Goal: Task Accomplishment & Management: Complete application form

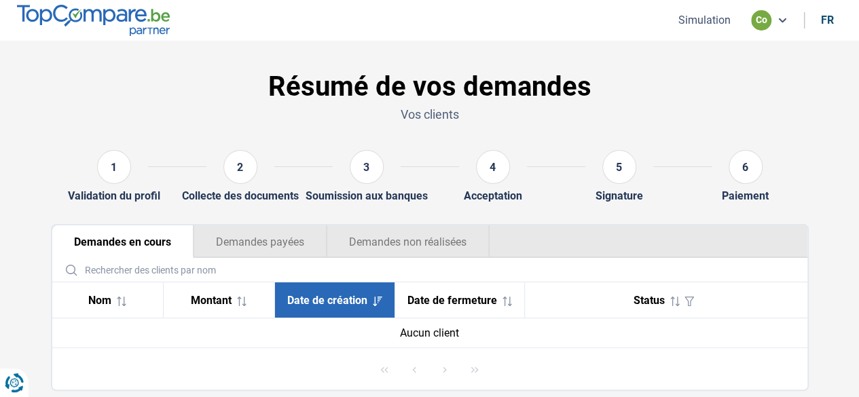
click at [706, 22] on button "Simulation" at bounding box center [704, 20] width 60 height 14
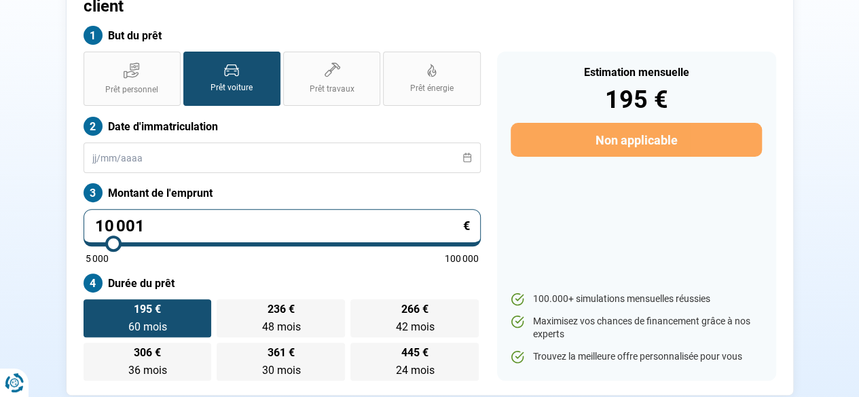
scroll to position [136, 0]
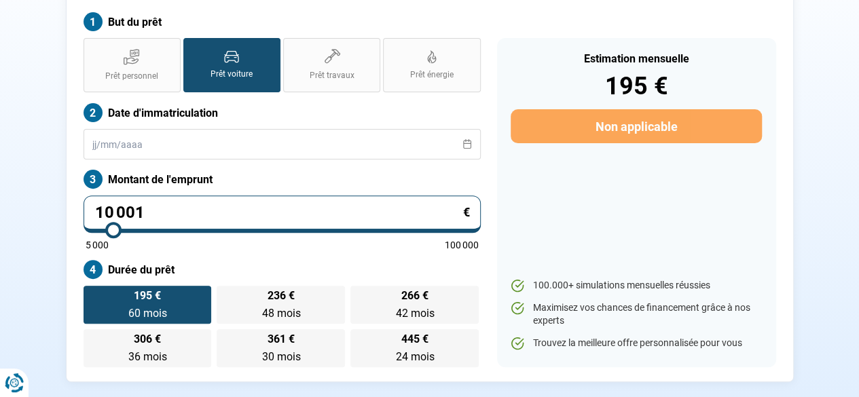
drag, startPoint x: 220, startPoint y: 205, endPoint x: 34, endPoint y: 213, distance: 186.3
click at [5, 213] on section "Transakauto [GEOGRAPHIC_DATA] - Demande de prêt pour votre client But du prêt P…" at bounding box center [429, 165] width 859 height 521
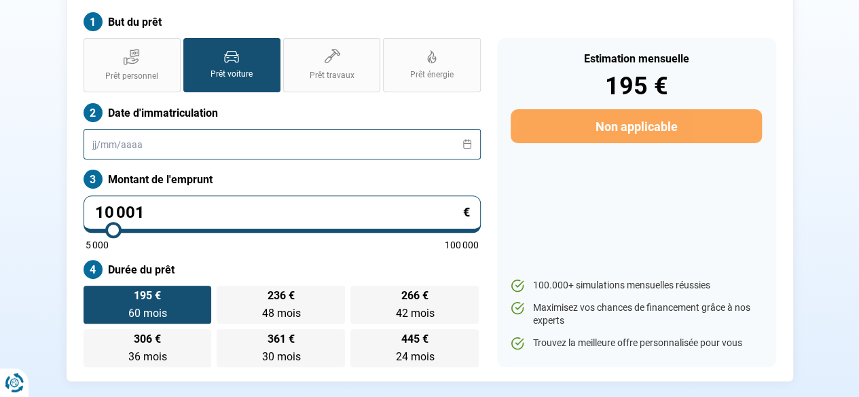
click at [140, 129] on input "text" at bounding box center [282, 144] width 397 height 31
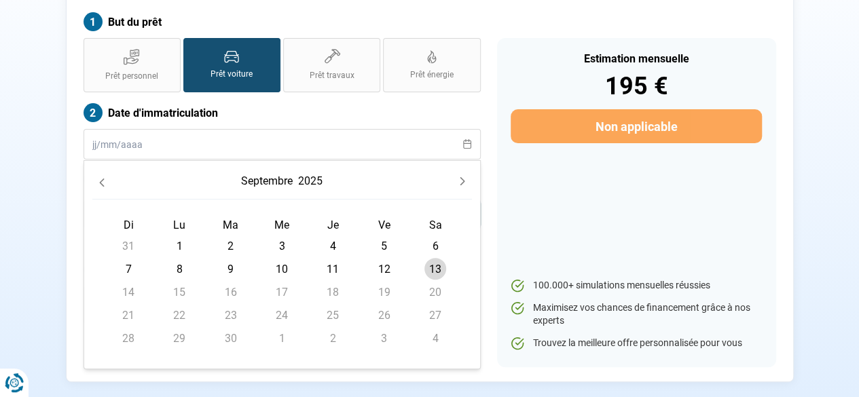
click at [511, 147] on div "Estimation mensuelle 195 € Non applicable 100.000+ simulations mensuelles réuss…" at bounding box center [636, 202] width 279 height 329
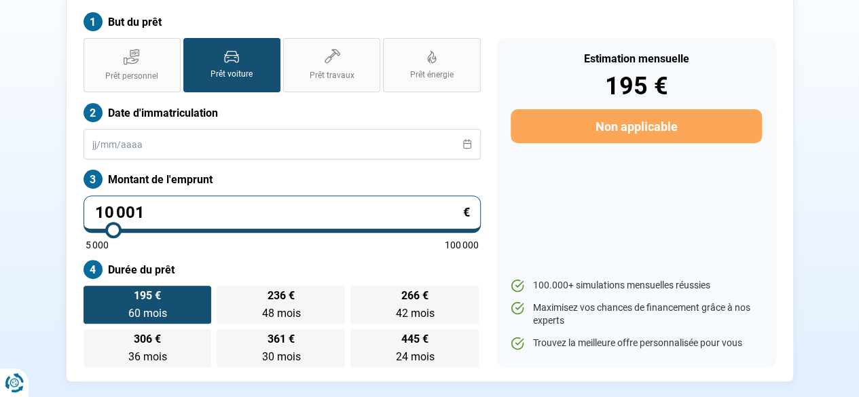
drag, startPoint x: 212, startPoint y: 192, endPoint x: 75, endPoint y: 187, distance: 137.3
click at [75, 187] on div "Prêt personnel Prêt voiture Prêt travaux Prêt énergie Prêt voiture Date d'immat…" at bounding box center [282, 202] width 414 height 329
type input "3"
type input "5000"
type input "34"
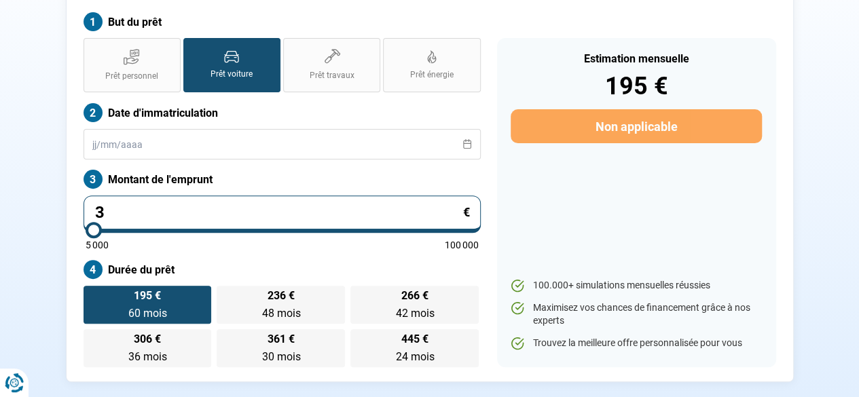
type input "5000"
type input "340"
type input "5000"
type input "3 400"
type input "5000"
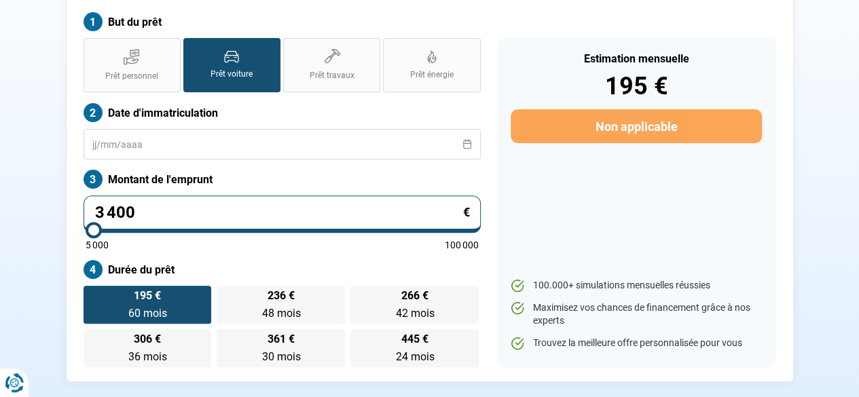
type input "34 000"
type input "34000"
type input "34 000"
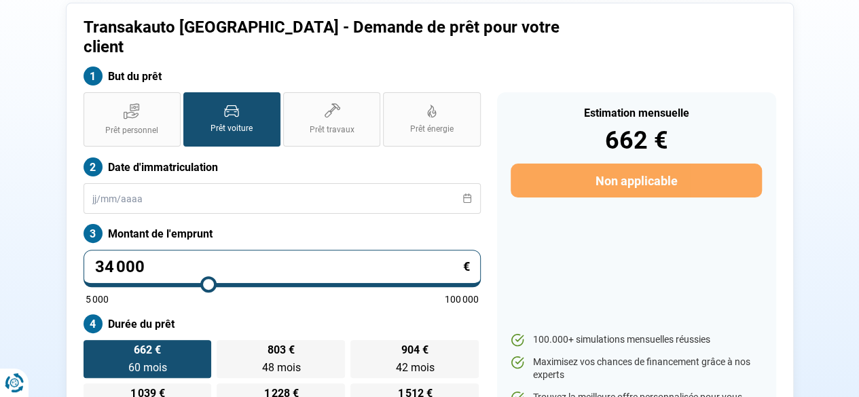
scroll to position [77, 0]
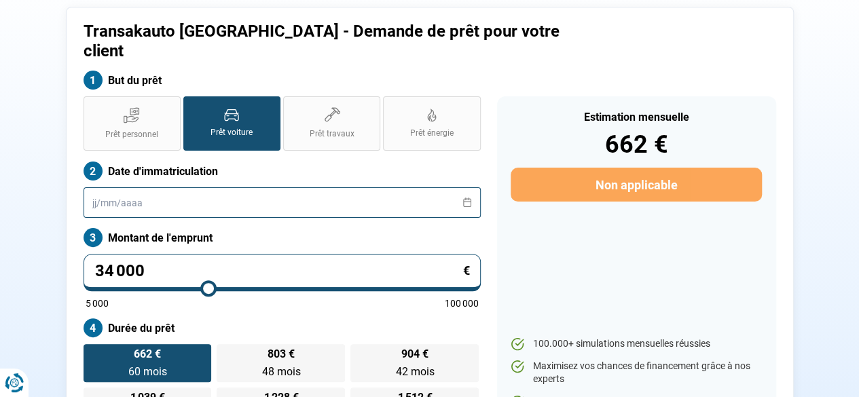
click at [261, 187] on input "text" at bounding box center [282, 202] width 397 height 31
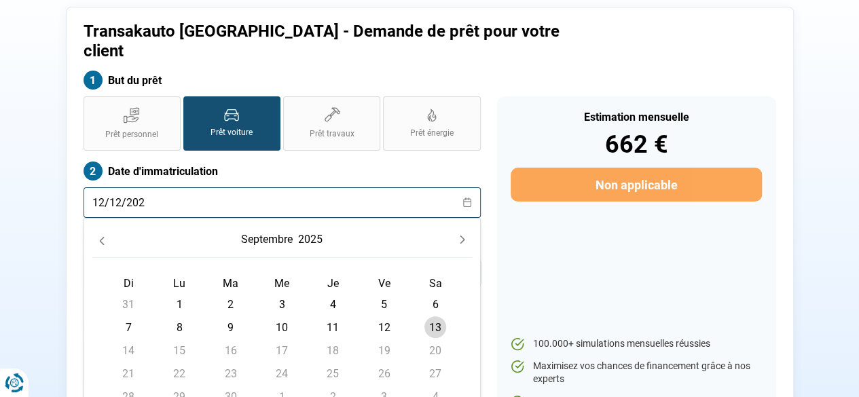
type input "[DATE]"
radio input "false"
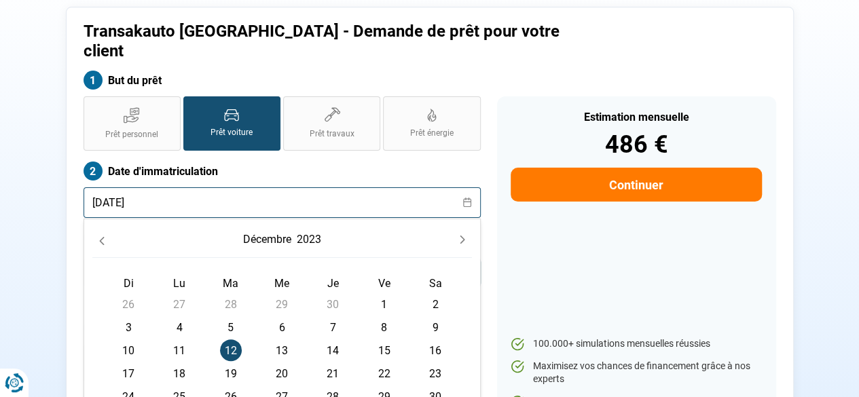
type input "[DATE]"
click at [230, 340] on span "12" at bounding box center [231, 351] width 22 height 22
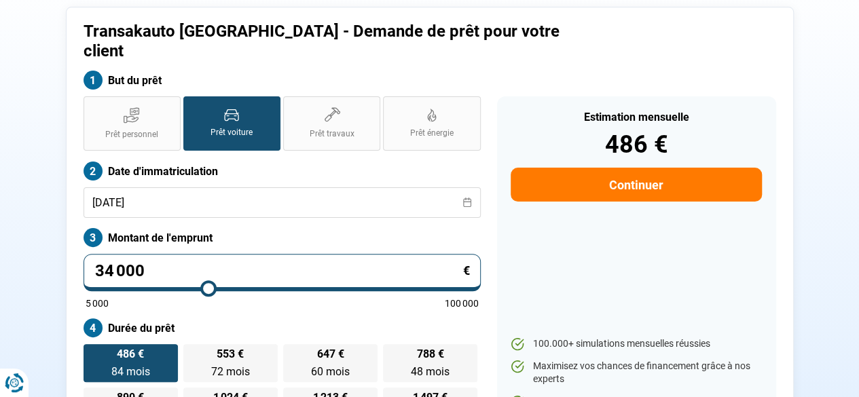
click at [548, 338] on ul "100.000+ simulations mensuelles réussies Maximisez vos chances de financement g…" at bounding box center [636, 373] width 251 height 71
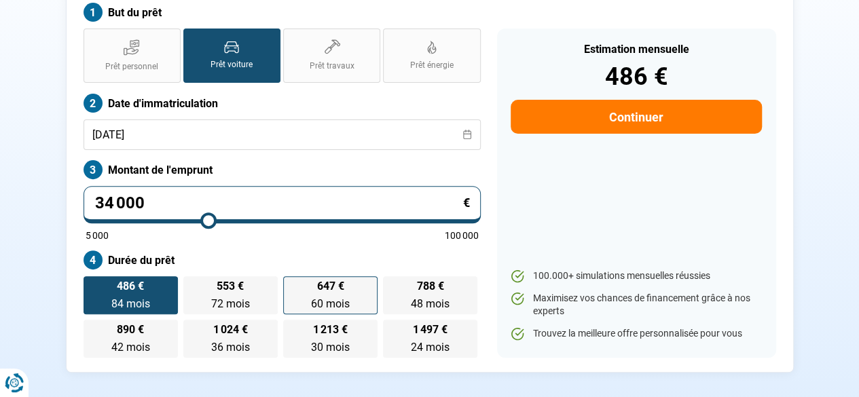
click at [348, 297] on span "60 mois" at bounding box center [330, 303] width 39 height 13
click at [292, 285] on input "647 € 60 mois 60 mois" at bounding box center [287, 280] width 9 height 9
radio input "true"
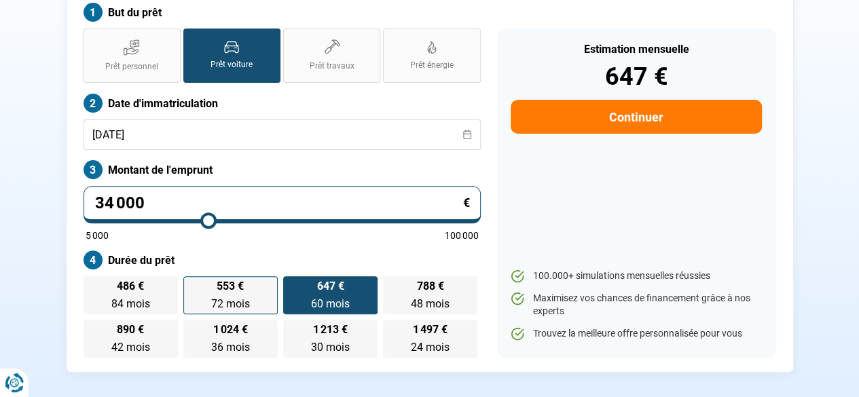
click at [225, 297] on span "72 mois" at bounding box center [230, 303] width 39 height 13
click at [192, 283] on input "553 € 72 mois 72 mois" at bounding box center [187, 280] width 9 height 9
radio input "true"
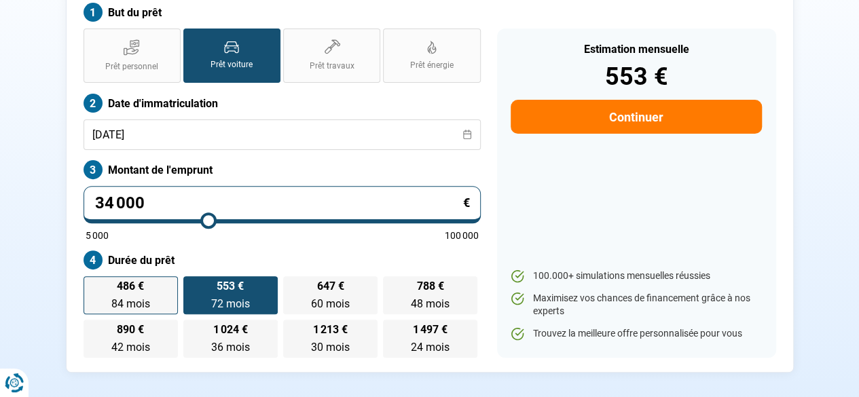
click at [143, 297] on span "84 mois" at bounding box center [130, 303] width 39 height 13
click at [92, 277] on input "486 € 84 mois 84 mois" at bounding box center [88, 280] width 9 height 9
radio input "true"
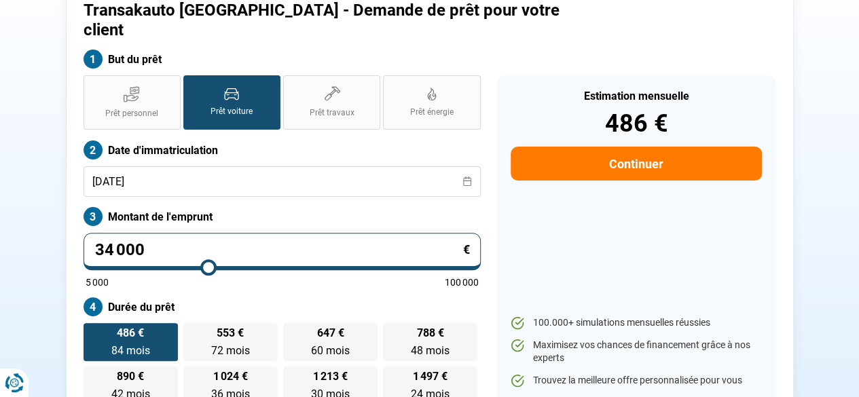
scroll to position [77, 0]
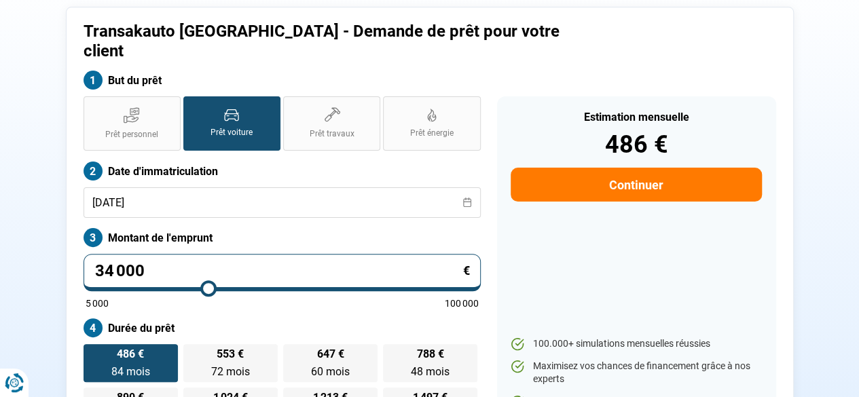
drag, startPoint x: 208, startPoint y: 259, endPoint x: 7, endPoint y: 304, distance: 206.0
click at [0, 299] on section "Transakauto [GEOGRAPHIC_DATA] - Demande de prêt pour votre client But du prêt P…" at bounding box center [429, 223] width 859 height 521
type input "2"
type input "5000"
type input "22"
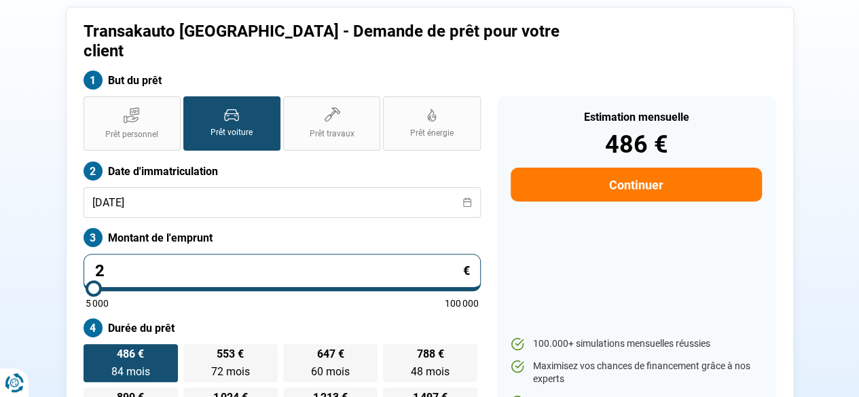
type input "5000"
type input "221"
type input "5000"
type input "2 210"
type input "5000"
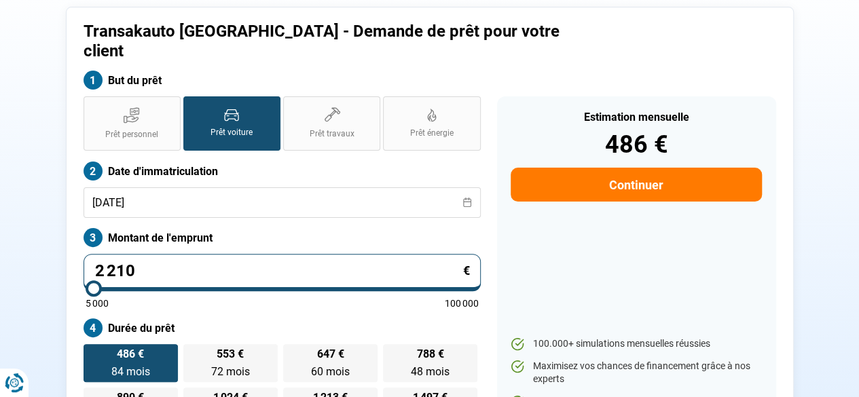
type input "22 100"
type input "22000"
click at [471, 259] on input "22 100" at bounding box center [282, 272] width 397 height 37
type input "22 100"
type input "22000"
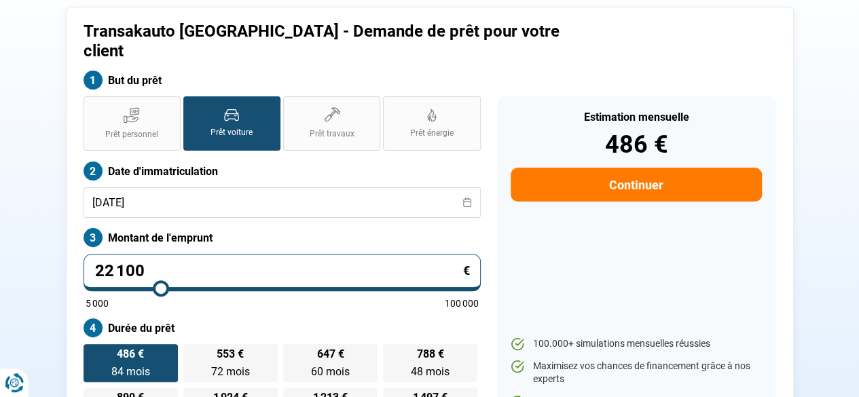
click at [558, 263] on div "Estimation mensuelle 486 € Continuer 100.000+ simulations mensuelles réussies M…" at bounding box center [636, 260] width 279 height 329
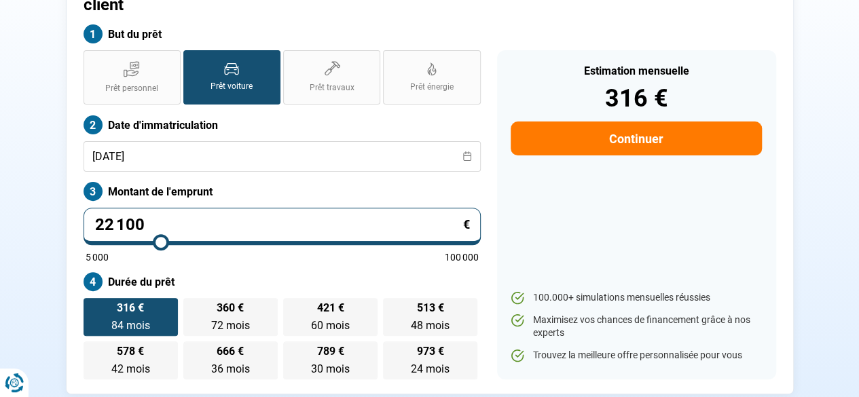
scroll to position [145, 0]
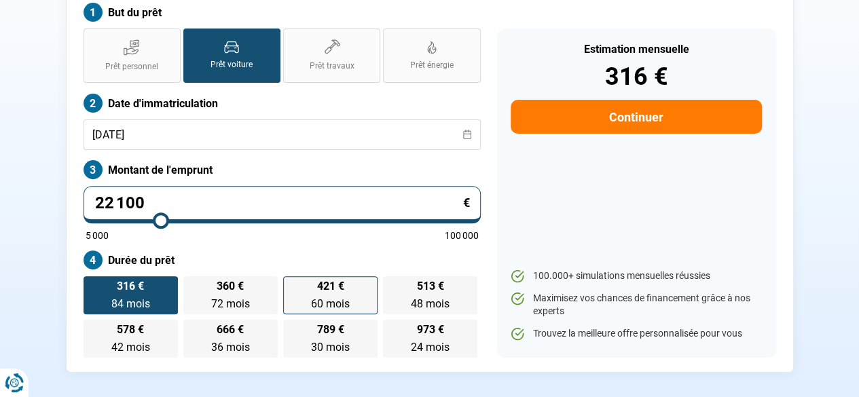
click at [371, 276] on label "421 € 60 mois 60 mois" at bounding box center [330, 295] width 94 height 38
click at [292, 276] on input "421 € 60 mois 60 mois" at bounding box center [287, 280] width 9 height 9
radio input "true"
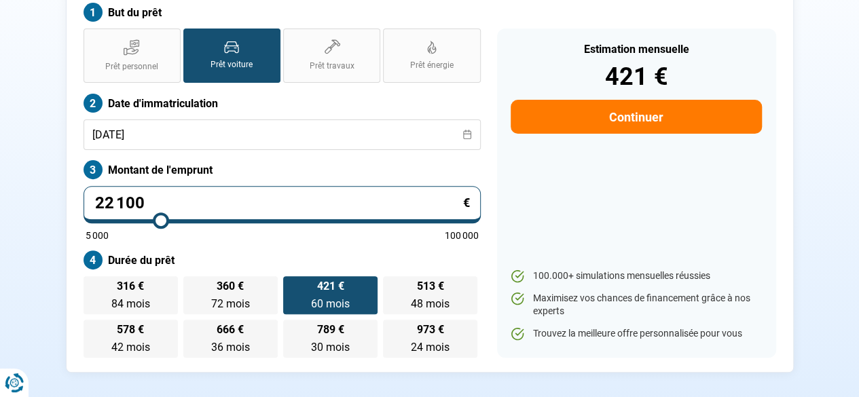
drag, startPoint x: 352, startPoint y: 184, endPoint x: 116, endPoint y: 177, distance: 235.7
click at [116, 186] on input "22 100" at bounding box center [282, 204] width 397 height 37
type input "22"
type input "5000"
type input "2"
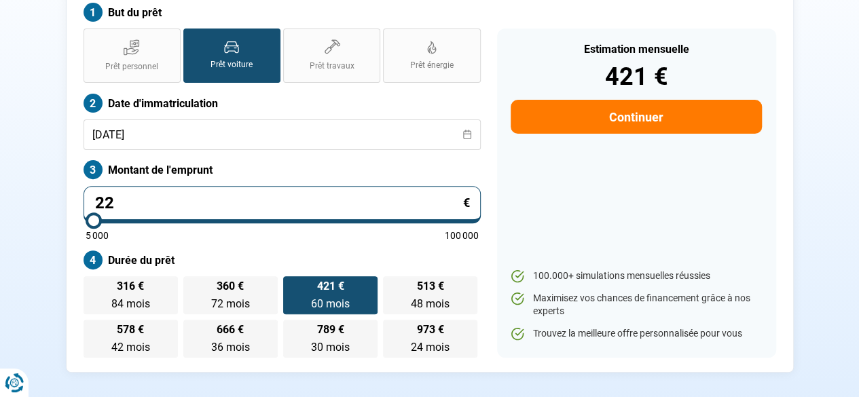
type input "5000"
type input "0"
type input "5000"
type input "3"
type input "5000"
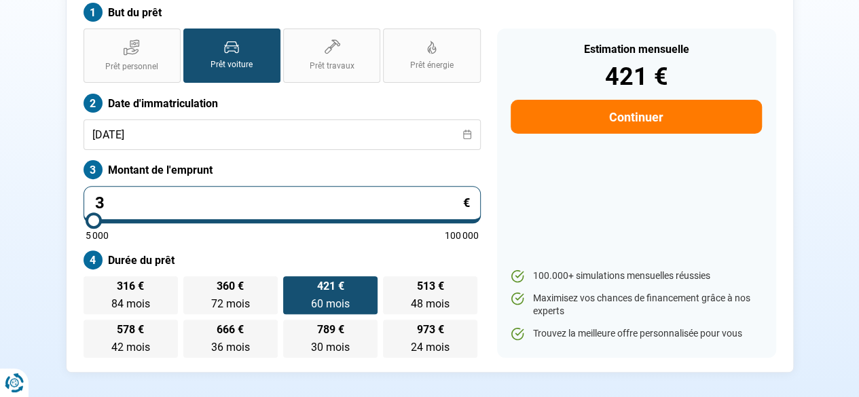
type input "34"
type input "5000"
type input "340"
type input "5000"
type input "3 400"
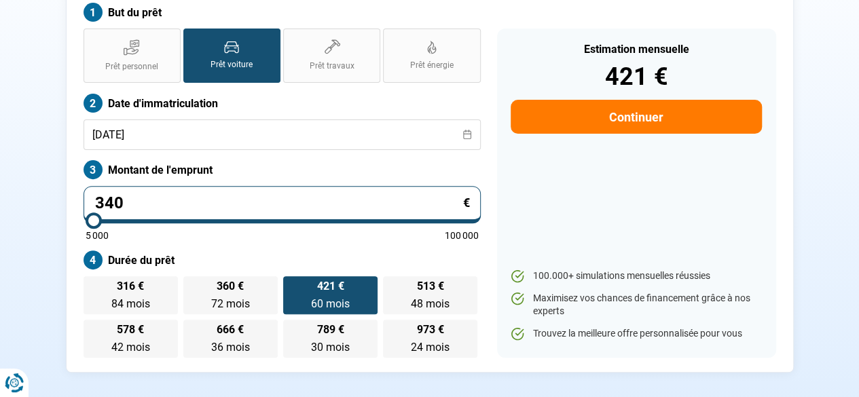
type input "5000"
type input "34 000"
type input "34000"
type input "34 000"
radio input "false"
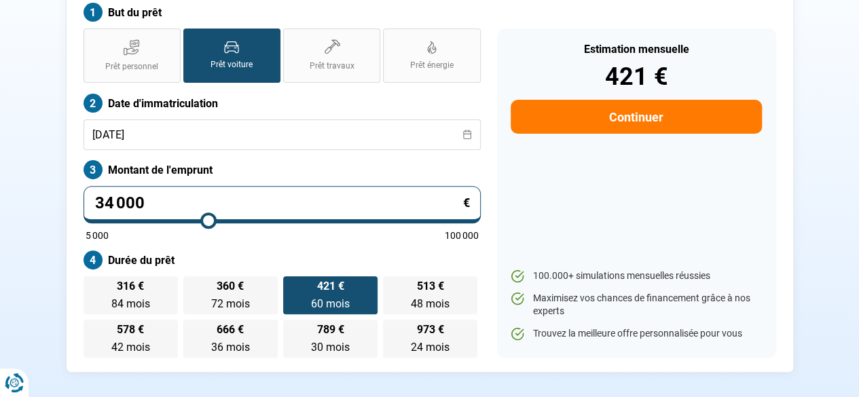
radio input "true"
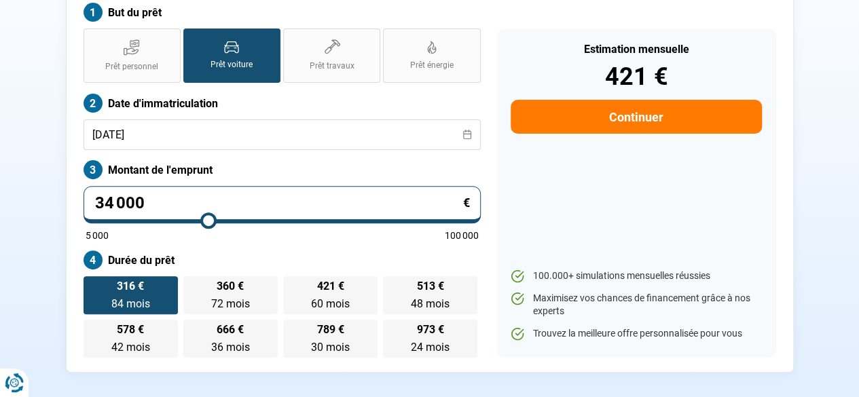
drag, startPoint x: 628, startPoint y: 204, endPoint x: 637, endPoint y: 205, distance: 8.9
click at [626, 206] on div "Estimation mensuelle 421 € Continuer 100.000+ simulations mensuelles réussies M…" at bounding box center [636, 193] width 279 height 329
click at [352, 276] on label "647 € 60 mois 60 mois" at bounding box center [330, 295] width 94 height 38
click at [292, 276] on input "647 € 60 mois 60 mois" at bounding box center [287, 280] width 9 height 9
radio input "true"
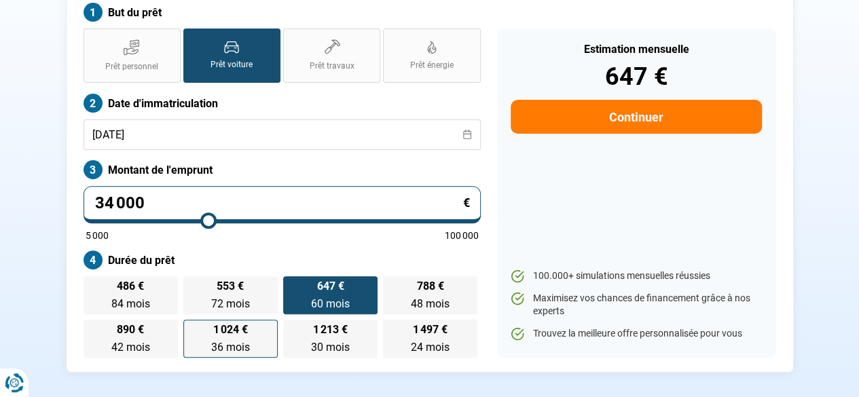
click at [249, 341] on span "36 mois" at bounding box center [230, 347] width 39 height 13
click at [192, 329] on input "1 024 € 36 mois 36 mois" at bounding box center [187, 324] width 9 height 9
radio input "true"
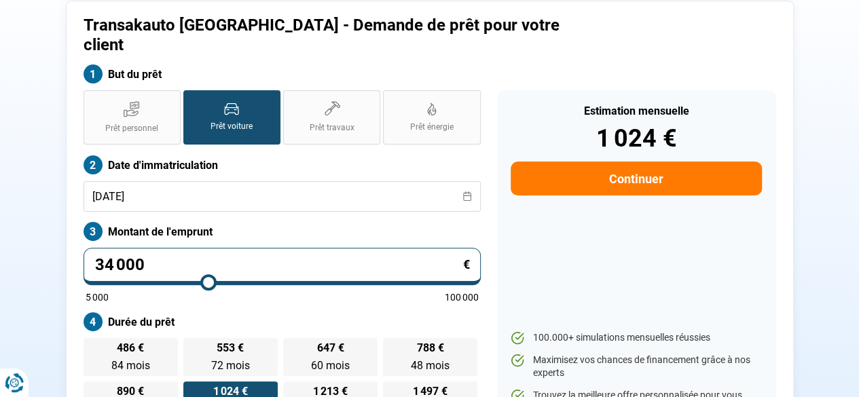
scroll to position [77, 0]
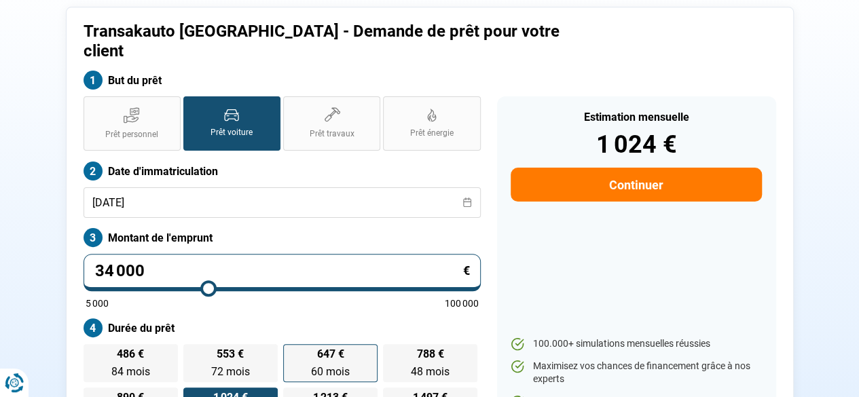
click at [346, 365] on span "60 mois" at bounding box center [330, 371] width 39 height 13
click at [292, 350] on input "647 € 60 mois 60 mois" at bounding box center [287, 348] width 9 height 9
radio input "true"
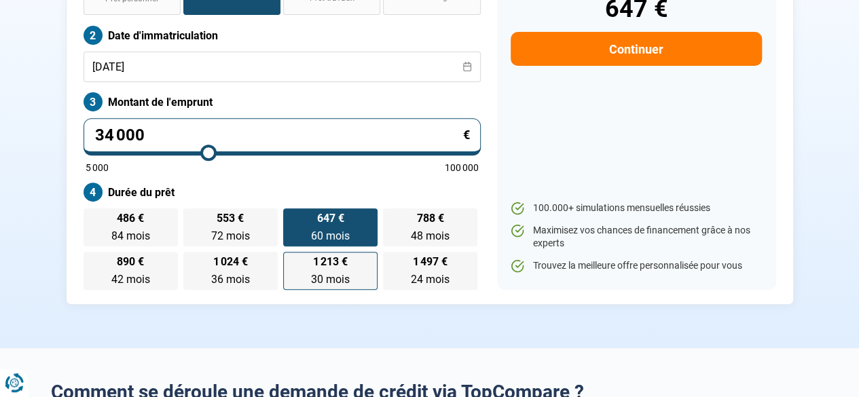
drag, startPoint x: 228, startPoint y: 236, endPoint x: 304, endPoint y: 257, distance: 78.9
click at [228, 257] on span "1 024 €" at bounding box center [230, 262] width 35 height 11
click at [192, 252] on input "1 024 € 36 mois 36 mois" at bounding box center [187, 256] width 9 height 9
radio input "true"
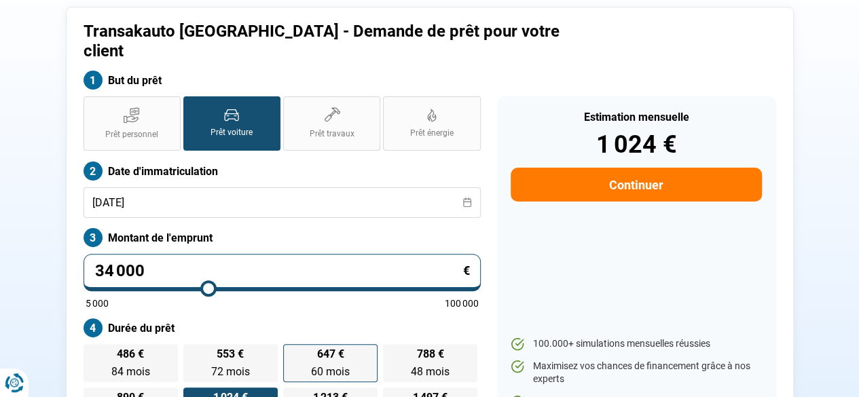
click at [324, 349] on span "647 €" at bounding box center [330, 354] width 27 height 11
click at [292, 344] on input "647 € 60 mois 60 mois" at bounding box center [287, 348] width 9 height 9
radio input "true"
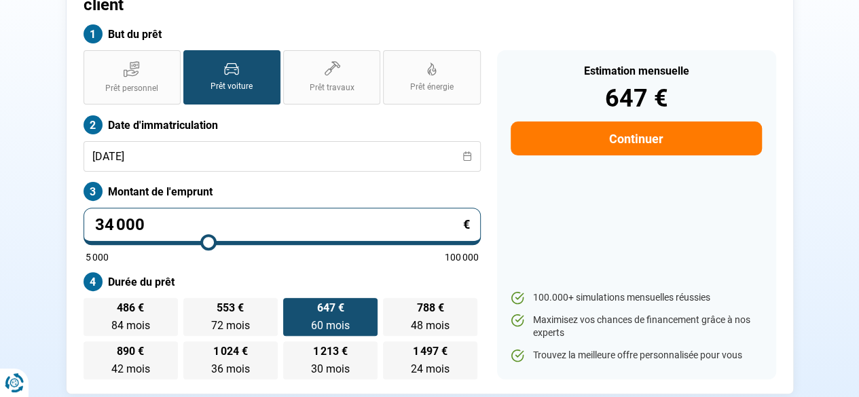
scroll to position [145, 0]
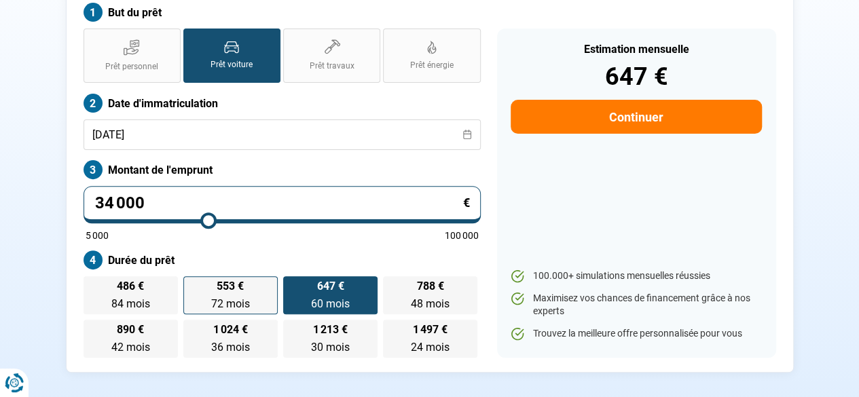
click at [215, 297] on span "72 mois" at bounding box center [230, 303] width 39 height 13
click at [192, 285] on input "553 € 72 mois 72 mois" at bounding box center [187, 280] width 9 height 9
radio input "true"
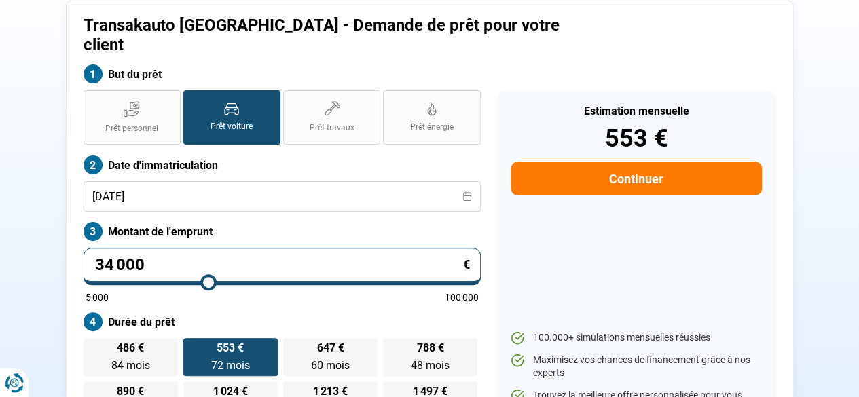
scroll to position [77, 0]
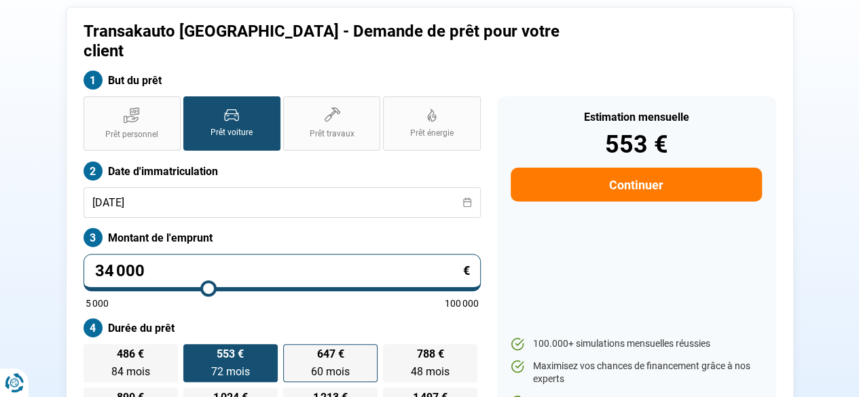
click at [324, 365] on span "60 mois" at bounding box center [330, 371] width 39 height 13
click at [292, 348] on input "647 € 60 mois 60 mois" at bounding box center [287, 348] width 9 height 9
radio input "true"
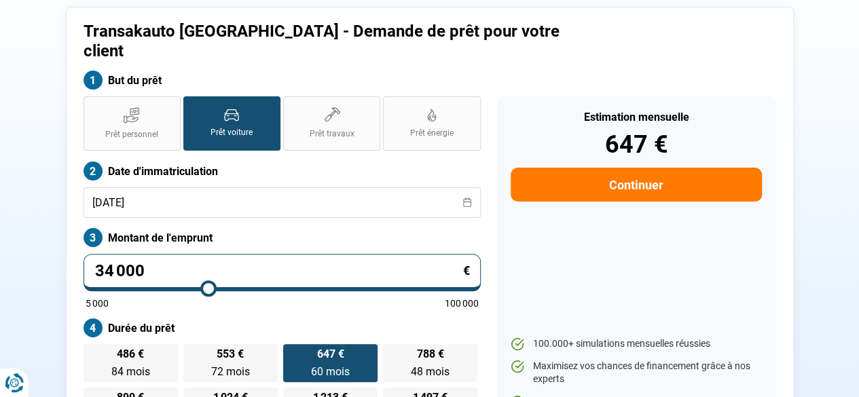
scroll to position [145, 0]
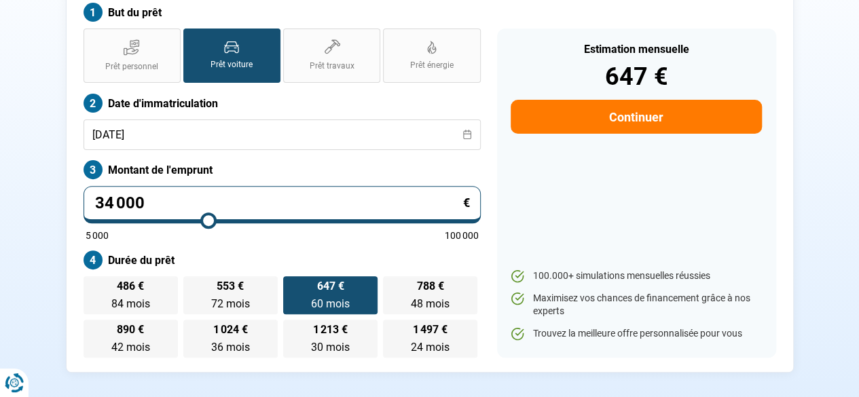
click at [383, 276] on input "788 € 48 mois 48 mois" at bounding box center [387, 280] width 9 height 9
radio input "true"
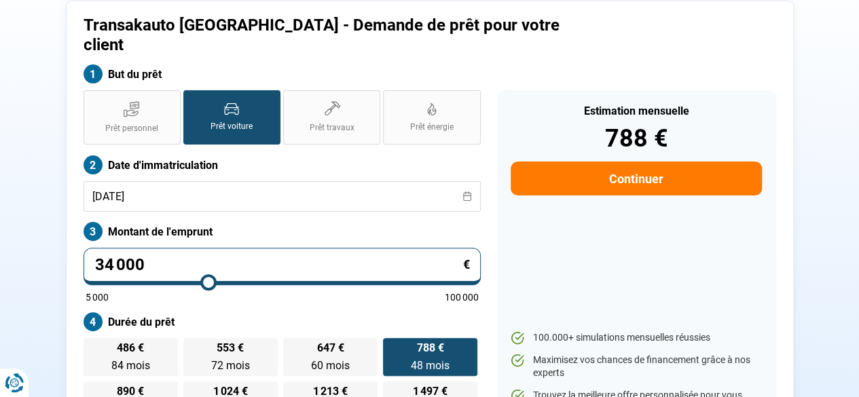
scroll to position [77, 0]
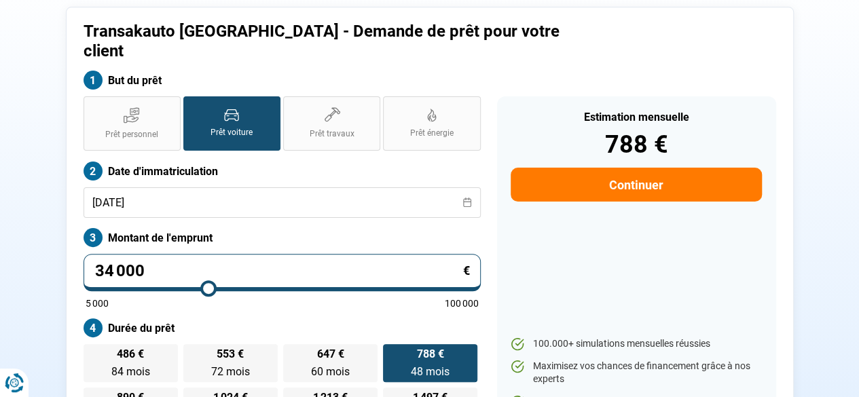
drag, startPoint x: 238, startPoint y: 244, endPoint x: 107, endPoint y: 244, distance: 131.1
click at [107, 254] on input "34 000" at bounding box center [282, 272] width 397 height 37
type input "3"
type input "5000"
type input "0"
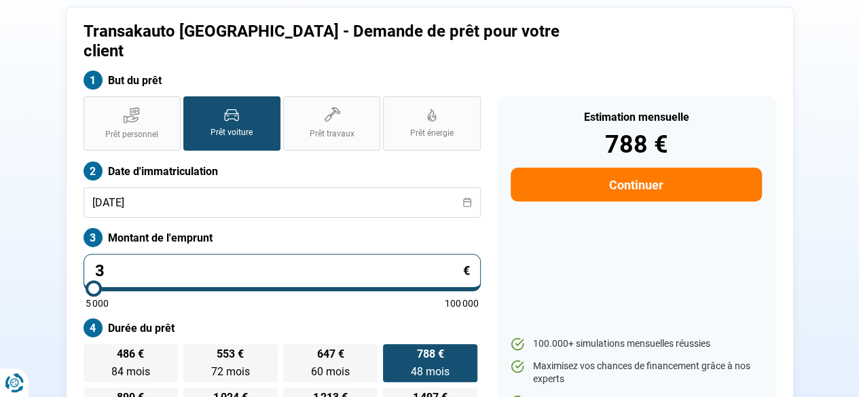
type input "5000"
type input "4"
type input "5000"
type input "41"
type input "5000"
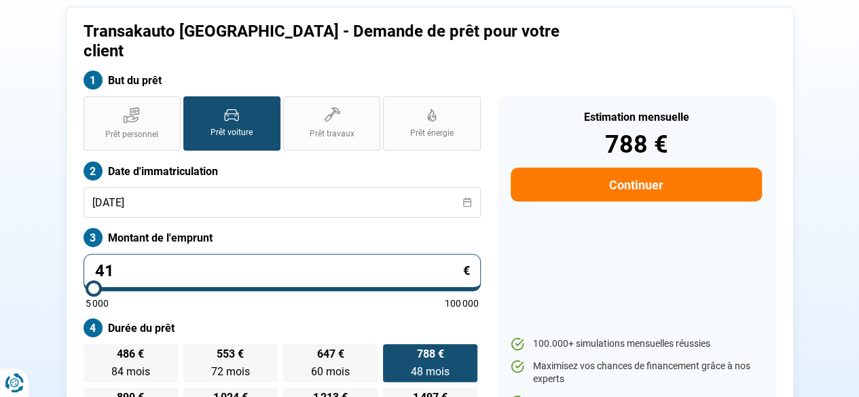
type input "410"
type input "5000"
type input "4 100"
type input "5000"
type input "41 000"
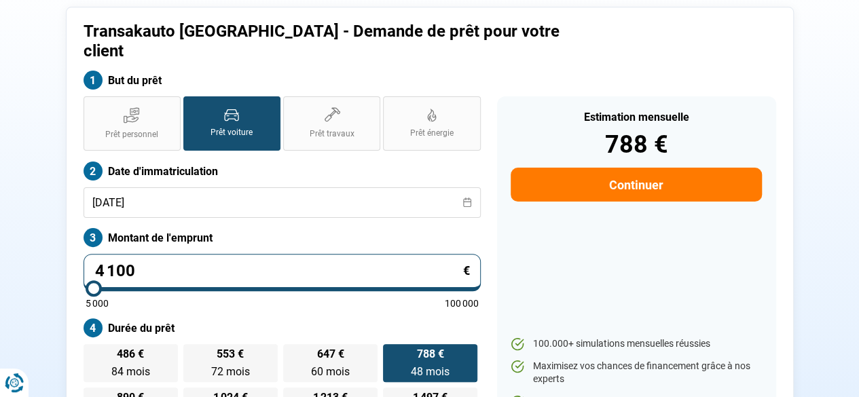
type input "41000"
type input "41 000"
radio input "false"
radio input "true"
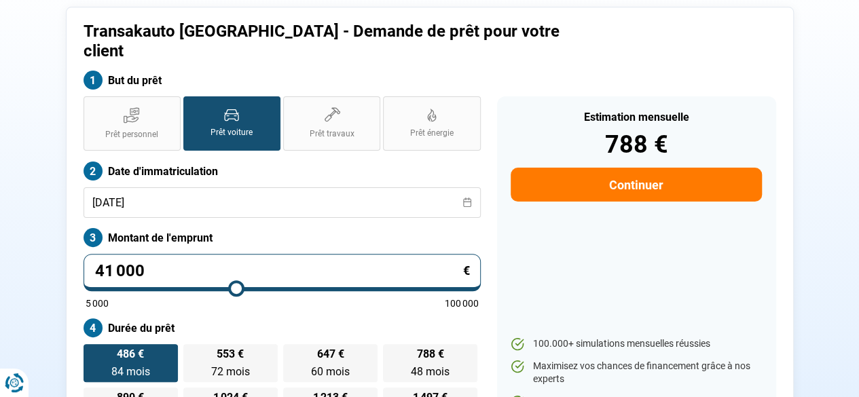
click at [573, 238] on div "Estimation mensuelle 788 € Continuer 100.000+ simulations mensuelles réussies M…" at bounding box center [636, 260] width 279 height 329
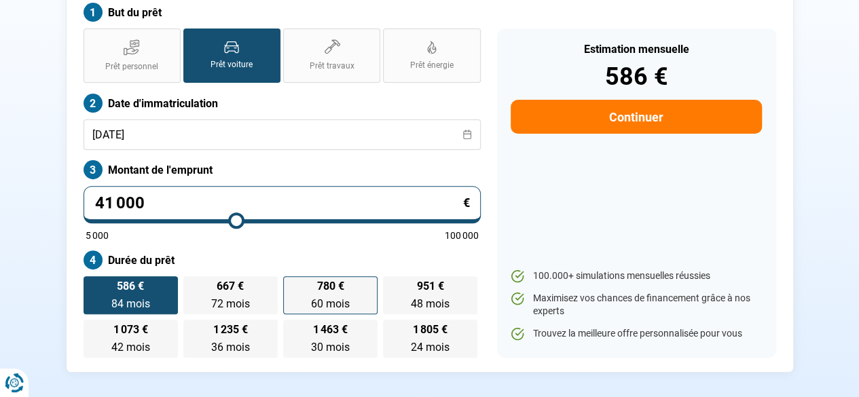
click at [335, 297] on span "60 mois" at bounding box center [330, 303] width 39 height 13
click at [292, 277] on input "780 € 60 mois 60 mois" at bounding box center [287, 280] width 9 height 9
radio input "true"
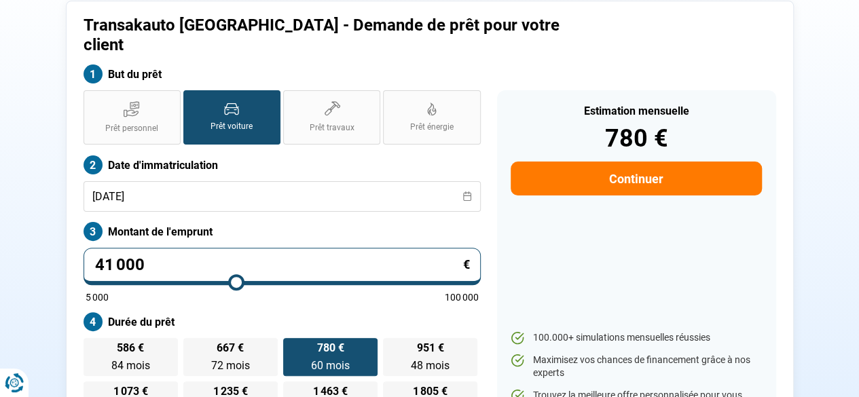
scroll to position [77, 0]
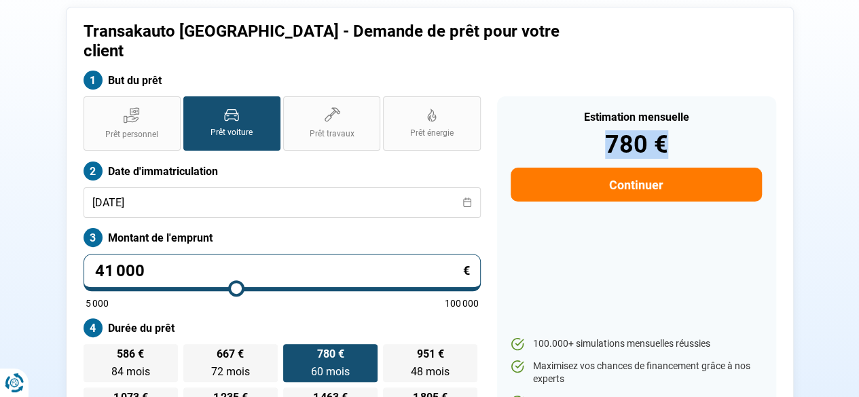
drag, startPoint x: 602, startPoint y: 124, endPoint x: 694, endPoint y: 117, distance: 91.9
click at [694, 132] on div "780 €" at bounding box center [636, 144] width 251 height 24
click at [767, 274] on div "Estimation mensuelle 780 € Continuer 100.000+ simulations mensuelles réussies M…" at bounding box center [636, 260] width 279 height 329
drag, startPoint x: 198, startPoint y: 248, endPoint x: 0, endPoint y: 240, distance: 197.8
click at [0, 240] on section "Transakauto [GEOGRAPHIC_DATA] - Demande de prêt pour votre client But du prêt P…" at bounding box center [429, 223] width 859 height 521
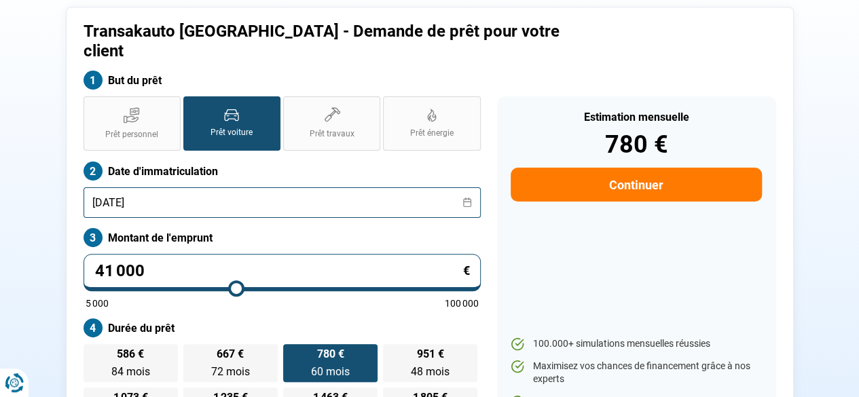
type input "5"
type input "5000"
type input "50"
type input "5000"
type input "500"
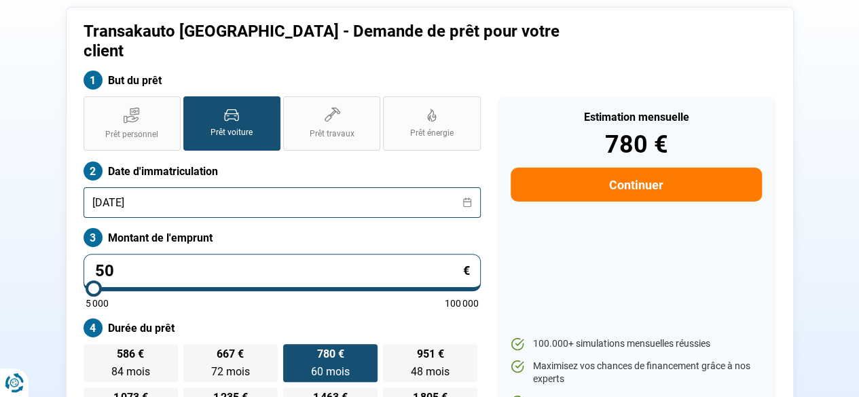
type input "5000"
type input "50 000"
type input "50000"
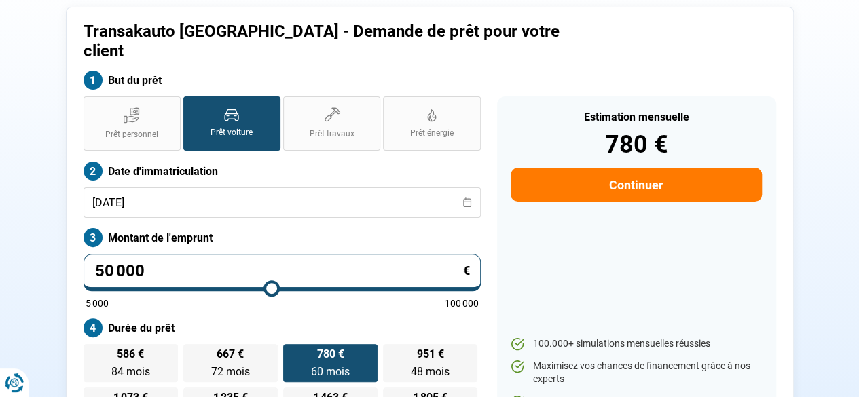
type input "50 000"
radio input "false"
radio input "true"
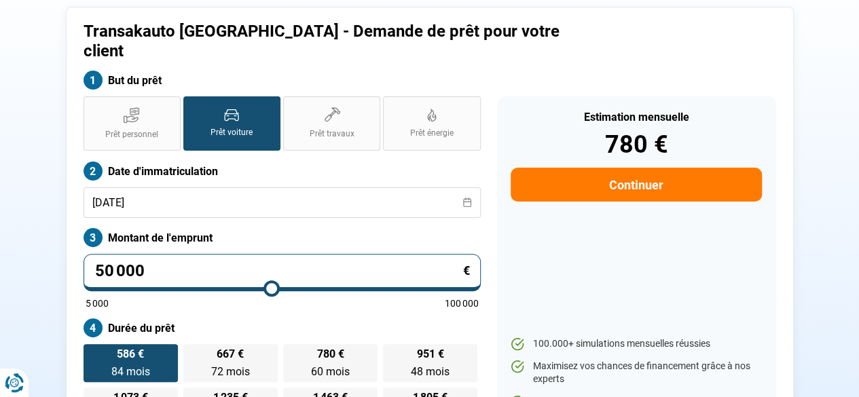
click at [600, 263] on div "Estimation mensuelle 780 € Continuer 100.000+ simulations mensuelles réussies M…" at bounding box center [636, 260] width 279 height 329
drag, startPoint x: 329, startPoint y: 340, endPoint x: 409, endPoint y: 325, distance: 81.6
click at [329, 349] on span "952 €" at bounding box center [330, 354] width 27 height 11
click at [292, 344] on input "952 € 60 mois 60 mois" at bounding box center [287, 348] width 9 height 9
radio input "true"
